Goal: Check status: Check status

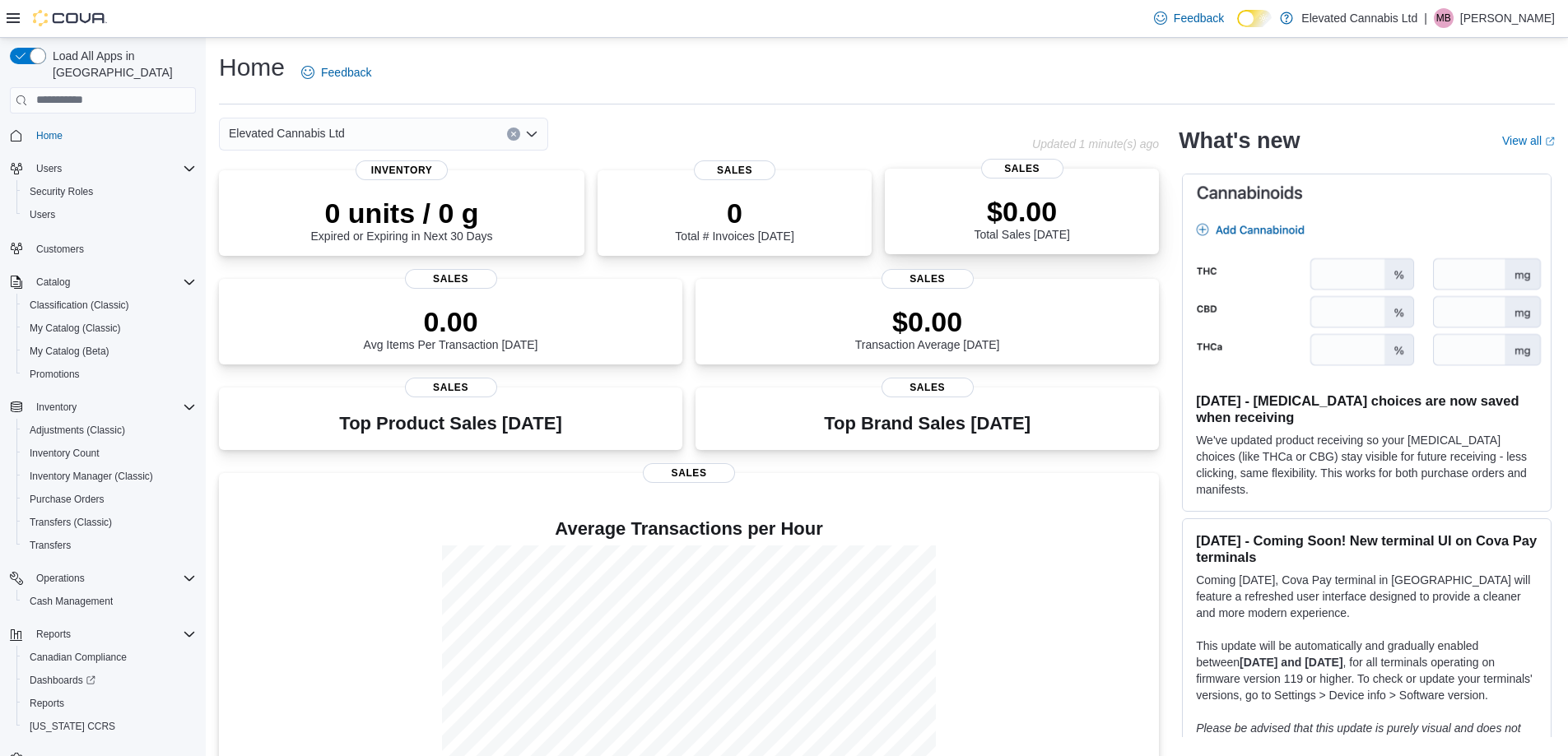
click at [1025, 172] on span "Sales" at bounding box center [1022, 168] width 82 height 20
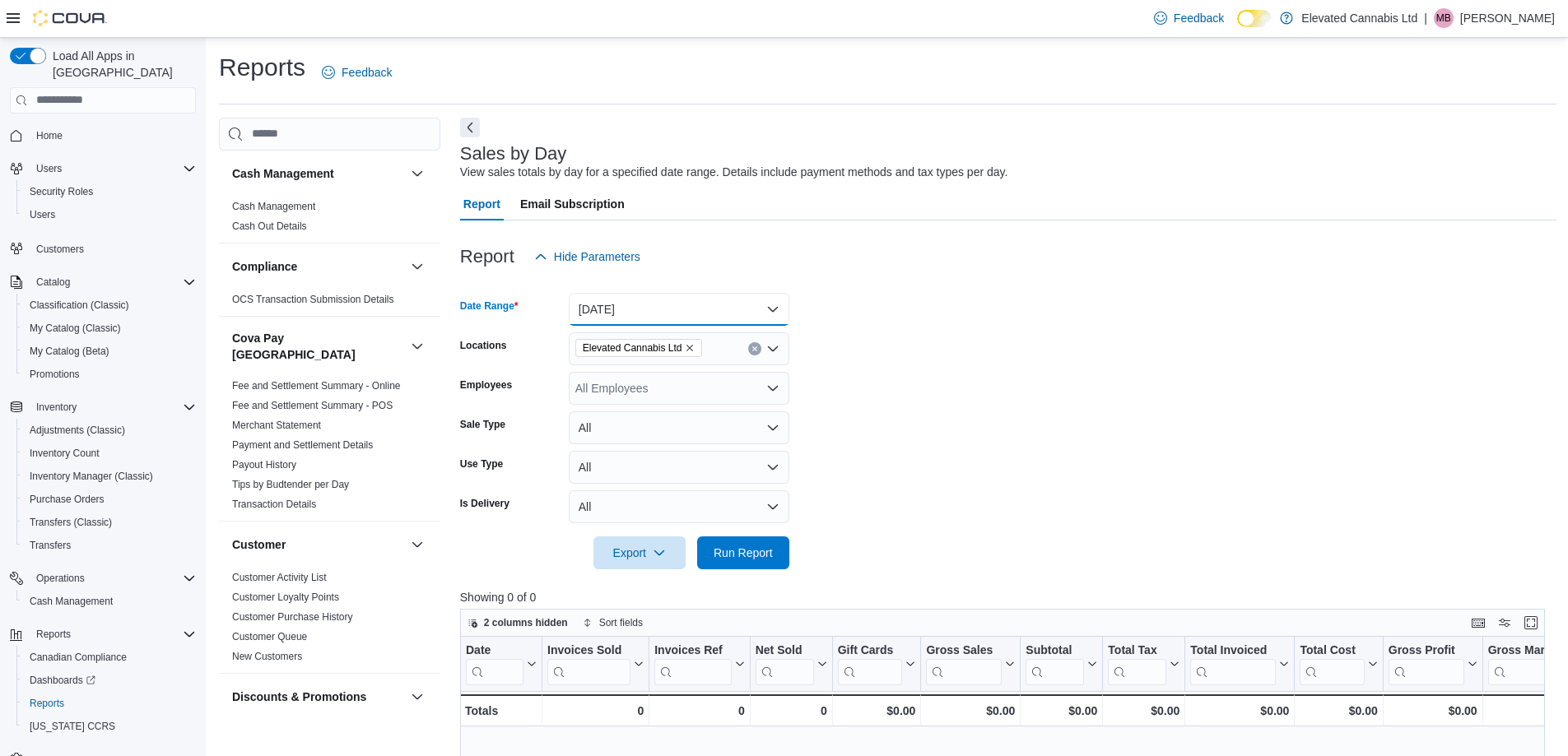
click at [664, 301] on button "[DATE]" at bounding box center [678, 309] width 220 height 33
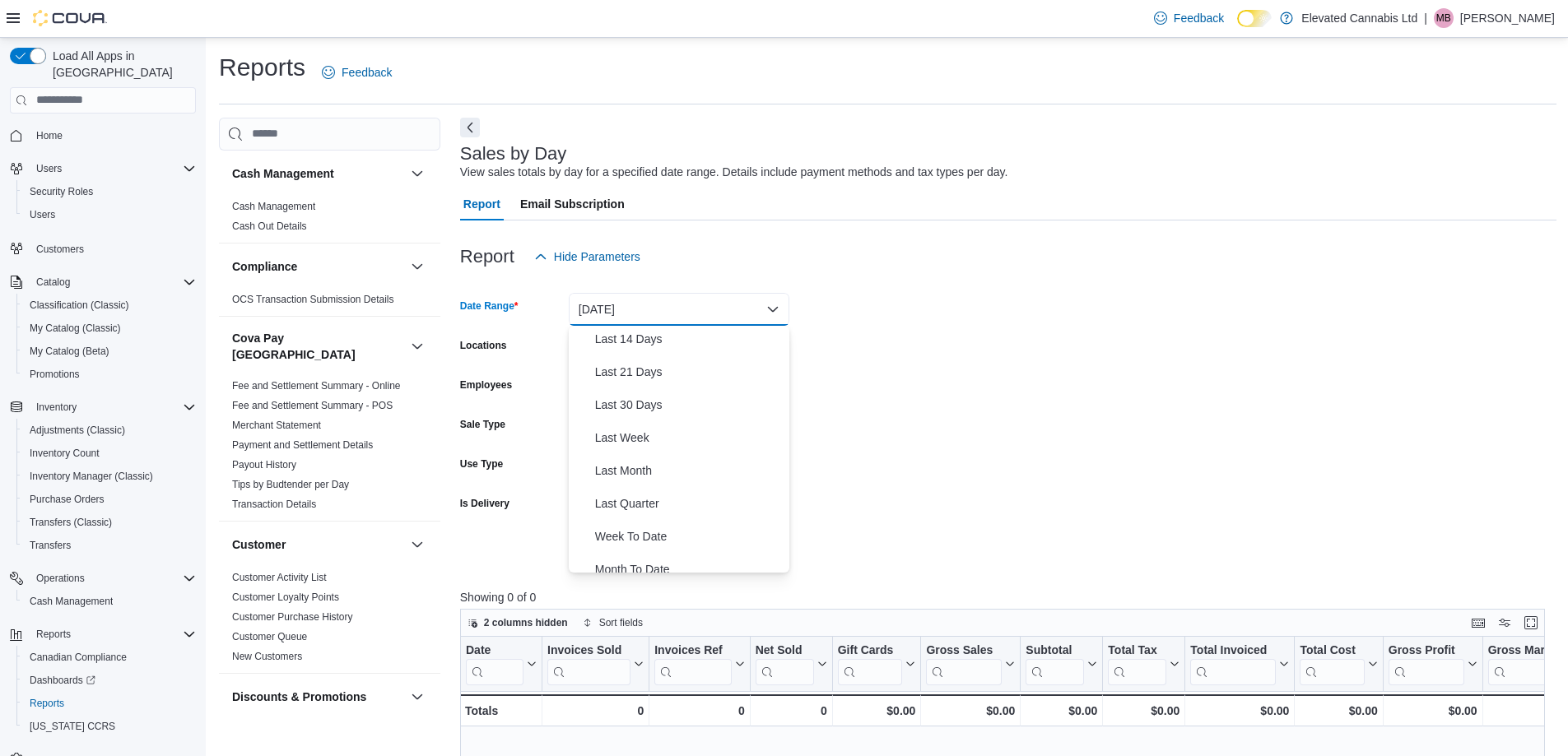
scroll to position [246, 0]
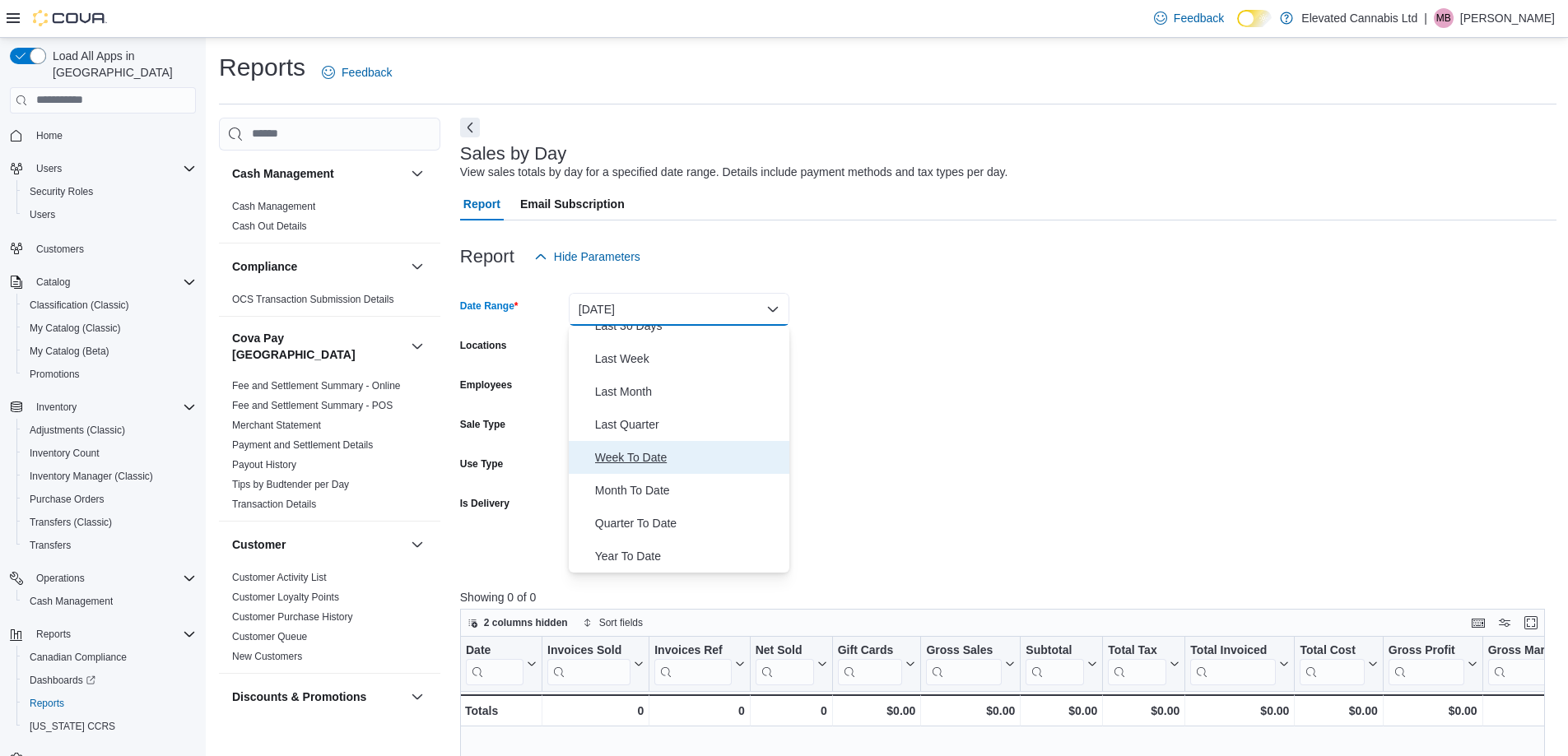
click at [663, 461] on span "Week To Date" at bounding box center [689, 457] width 188 height 20
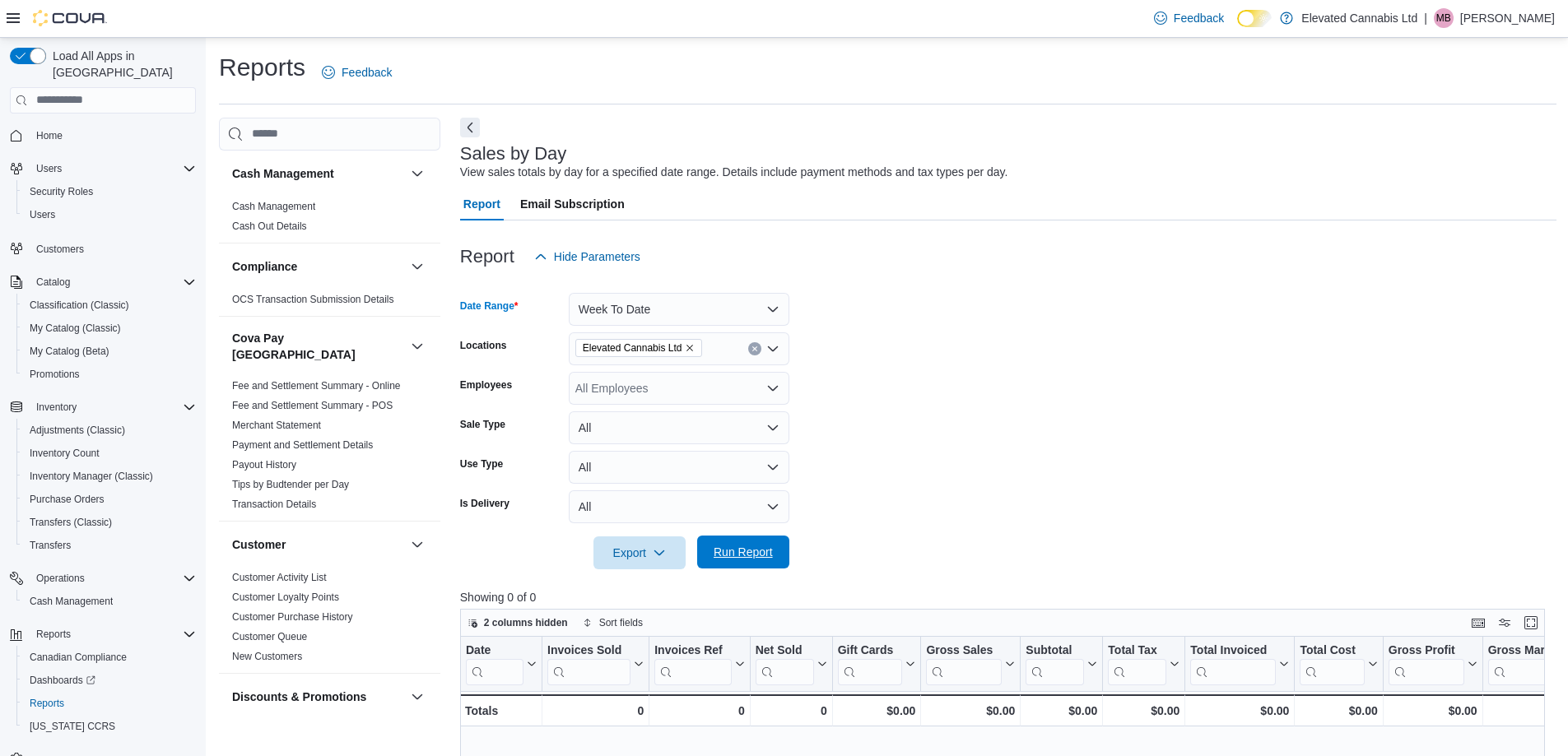
click at [774, 561] on span "Run Report" at bounding box center [743, 551] width 73 height 33
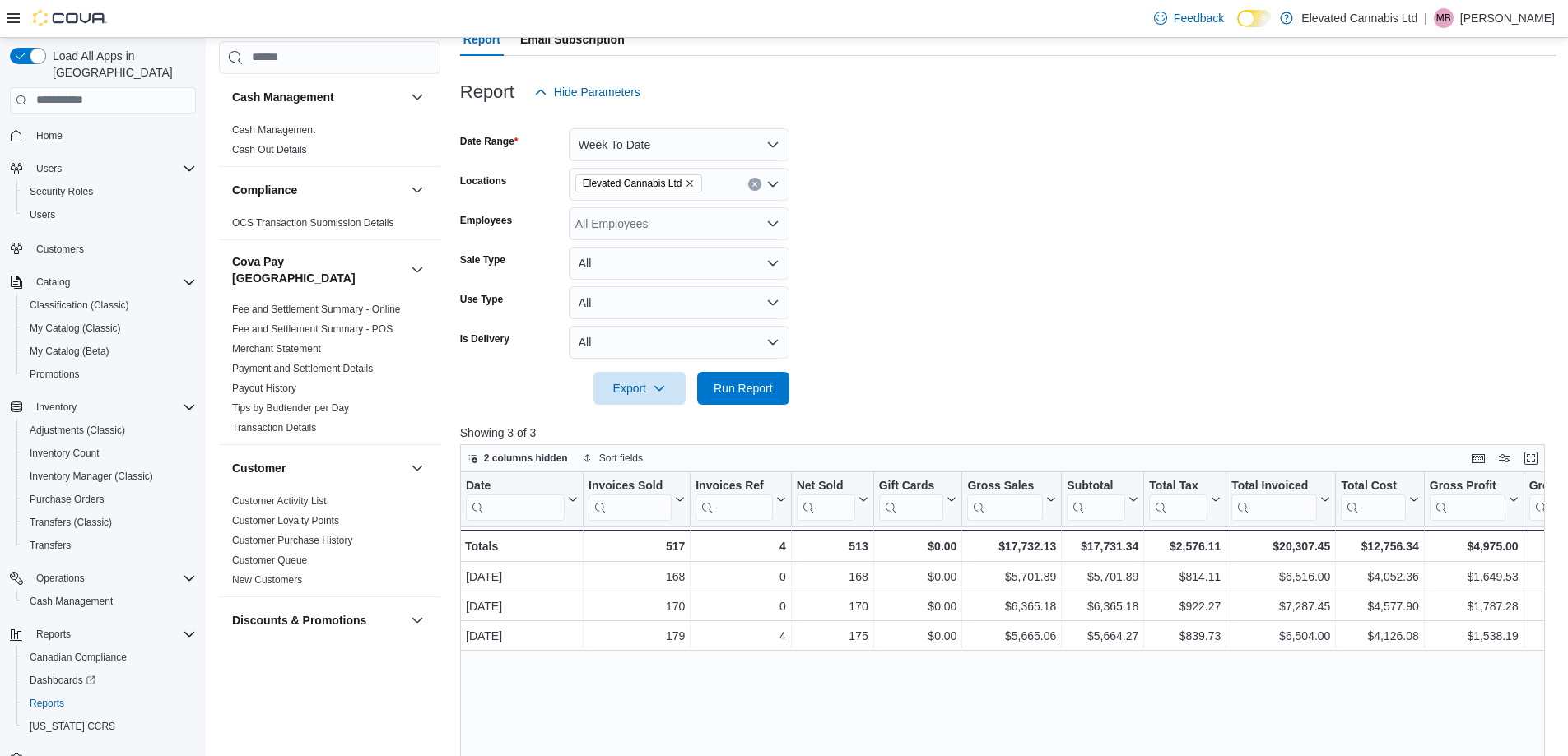
scroll to position [82, 0]
